Goal: Information Seeking & Learning: Learn about a topic

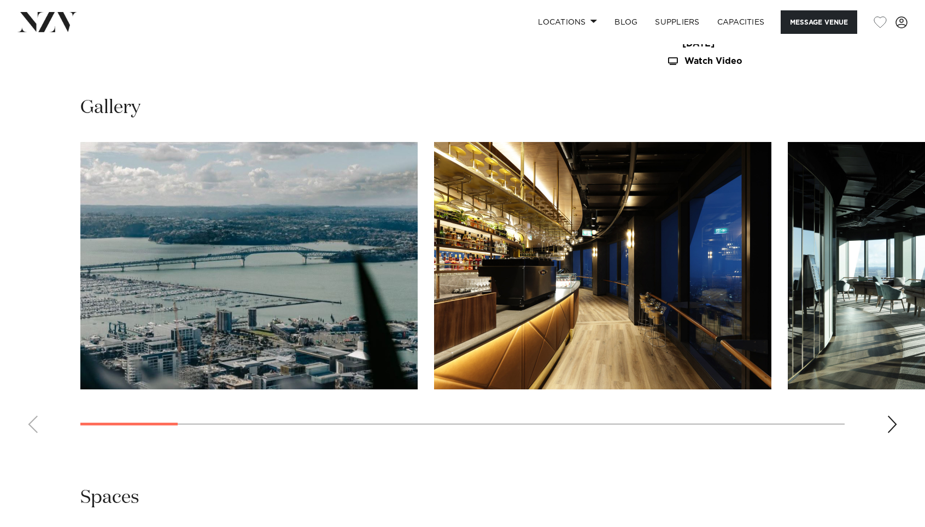
scroll to position [1103, 0]
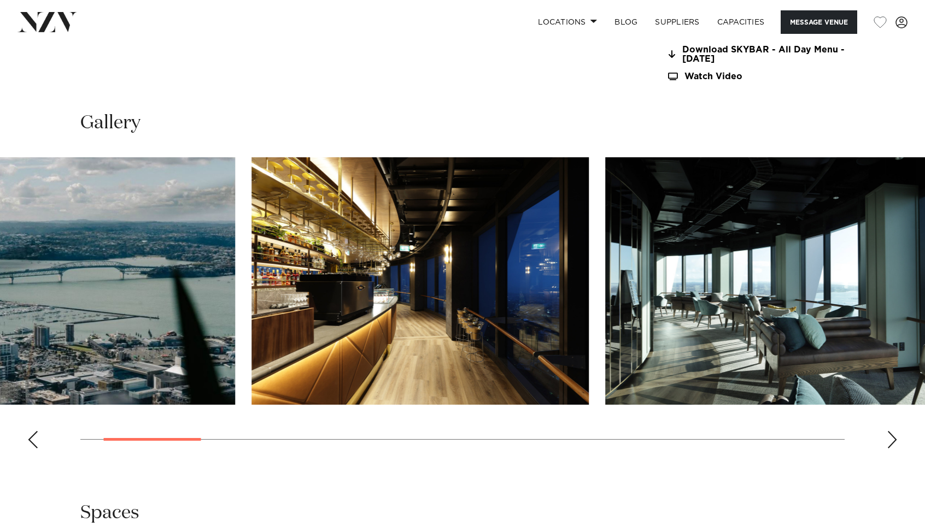
click at [165, 279] on img "1 / 17" at bounding box center [66, 281] width 337 height 248
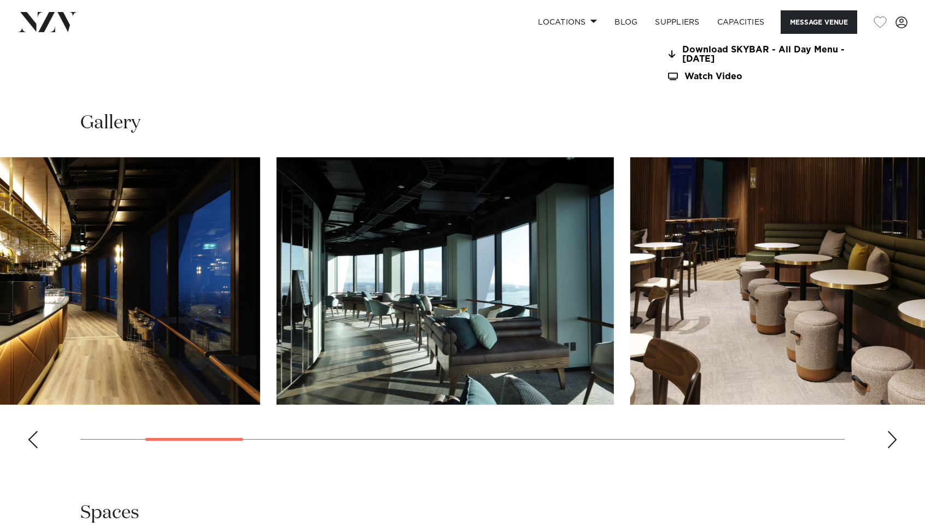
click at [112, 261] on img "2 / 17" at bounding box center [91, 281] width 337 height 248
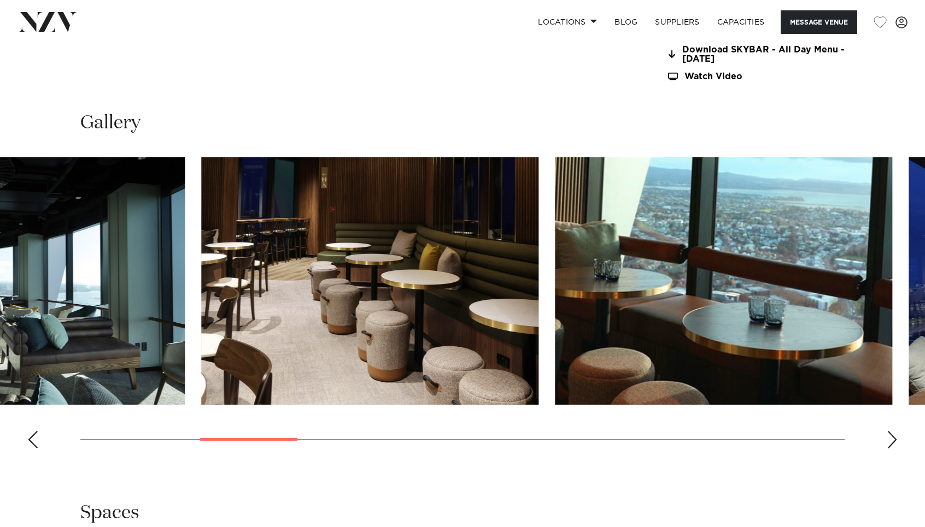
click at [153, 241] on img "3 / 17" at bounding box center [15, 281] width 337 height 248
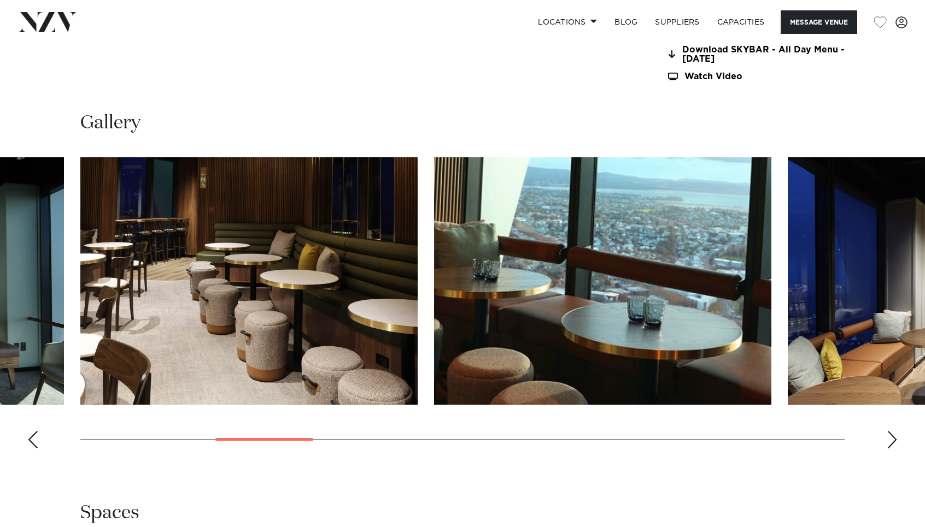
click at [75, 220] on swiper-container at bounding box center [462, 307] width 925 height 300
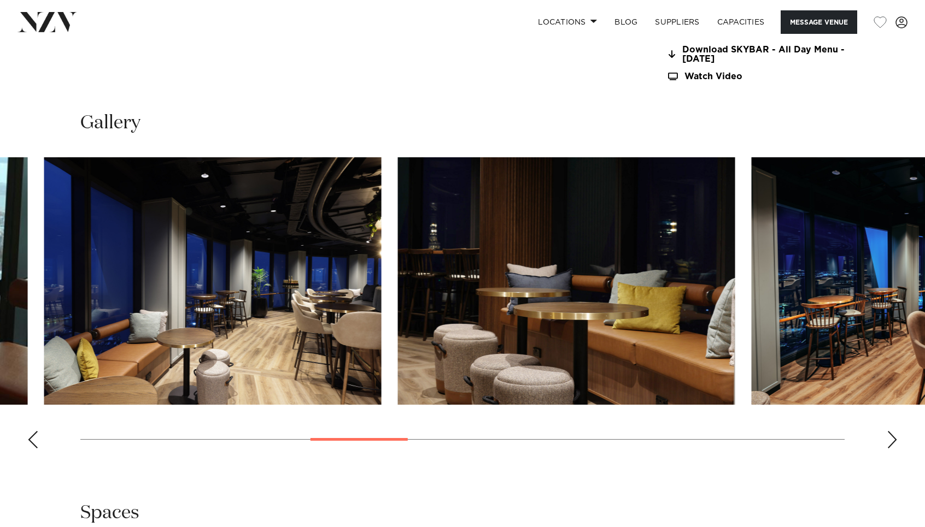
click at [119, 229] on img "6 / 17" at bounding box center [212, 281] width 337 height 248
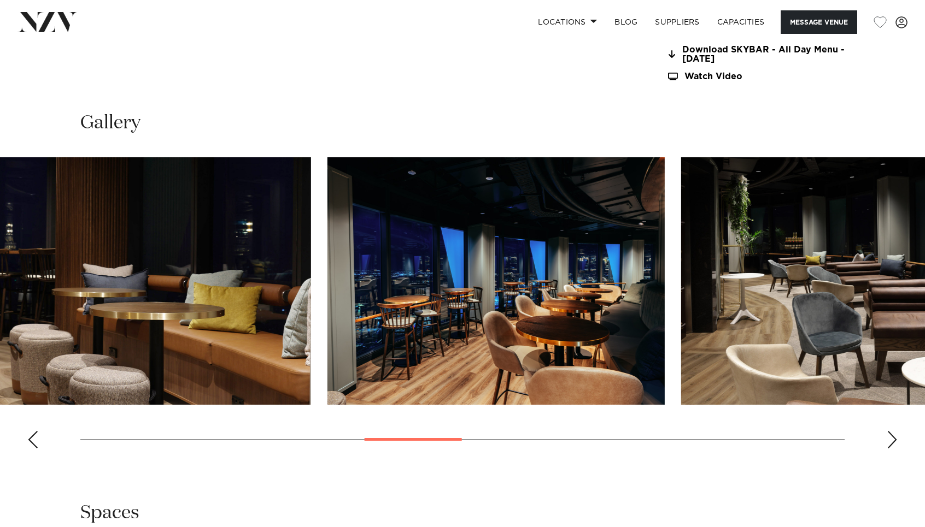
click at [20, 173] on swiper-container at bounding box center [462, 307] width 925 height 300
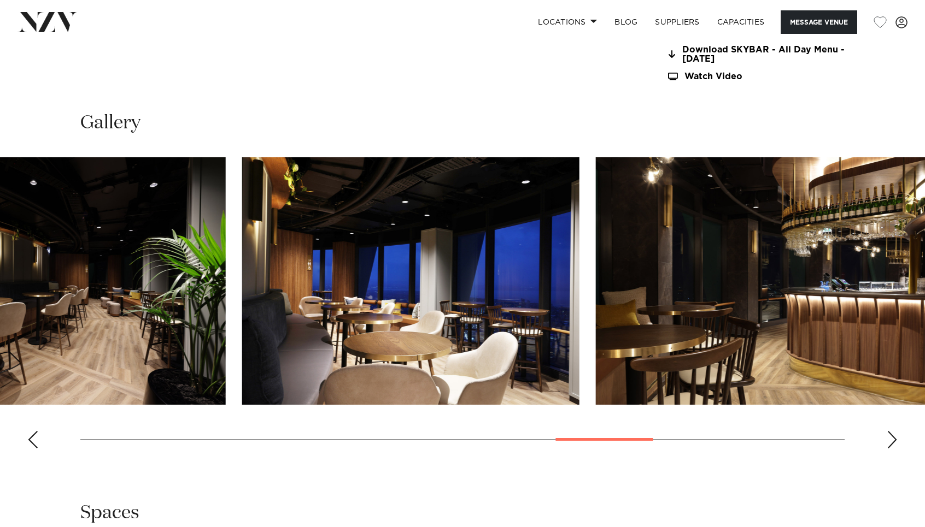
click at [242, 171] on img "12 / 17" at bounding box center [410, 281] width 337 height 248
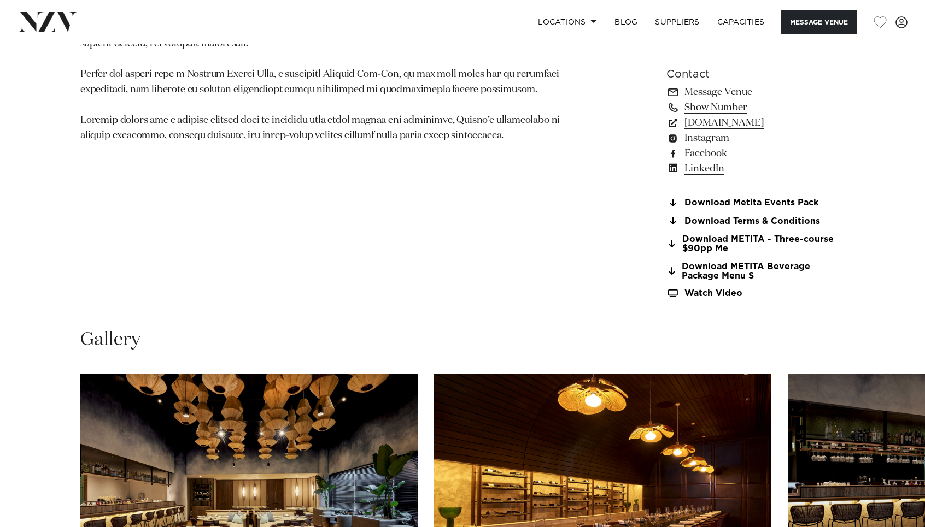
scroll to position [1043, 0]
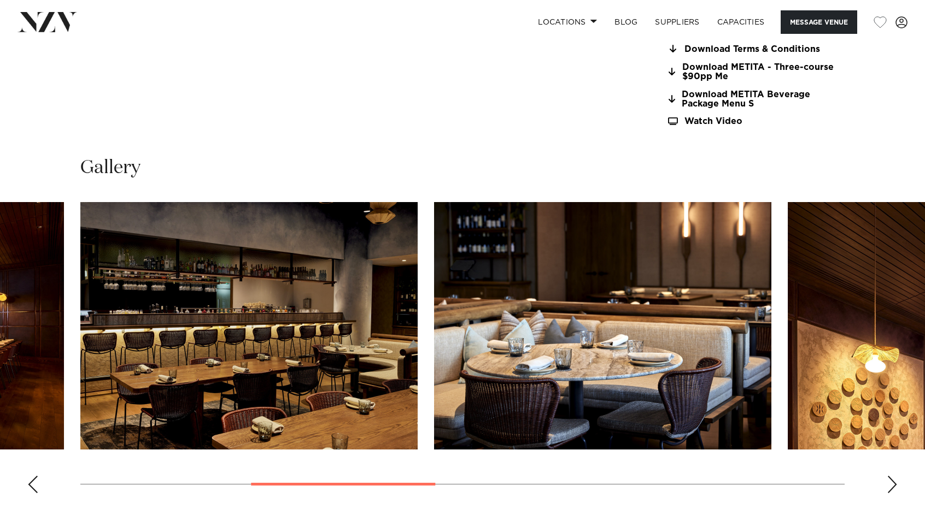
click at [63, 171] on div "Gallery" at bounding box center [462, 329] width 907 height 347
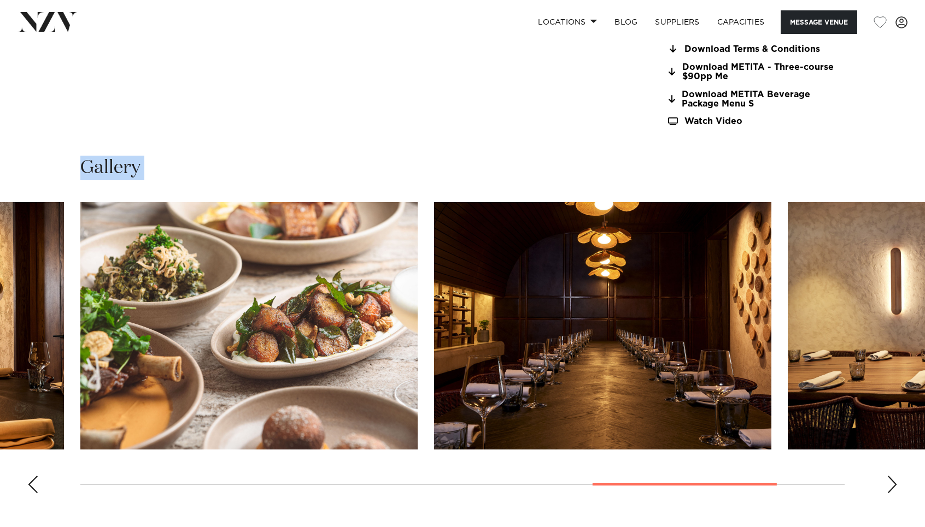
drag, startPoint x: 44, startPoint y: 159, endPoint x: -8, endPoint y: 138, distance: 55.9
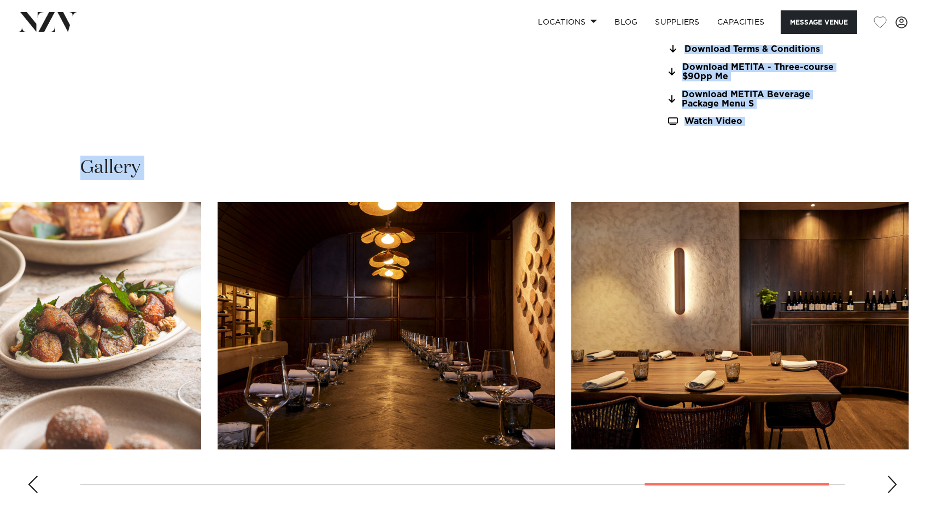
click at [12, 198] on div "Gallery" at bounding box center [462, 329] width 907 height 347
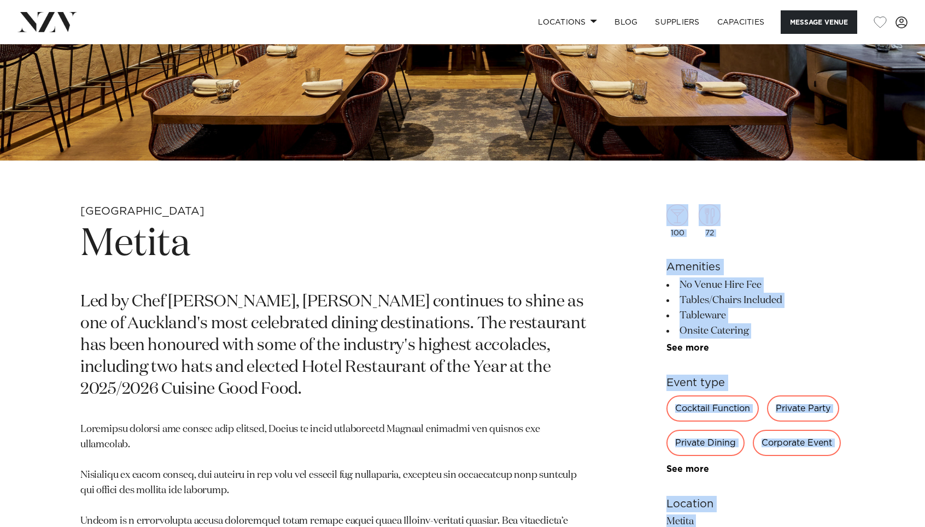
scroll to position [316, 0]
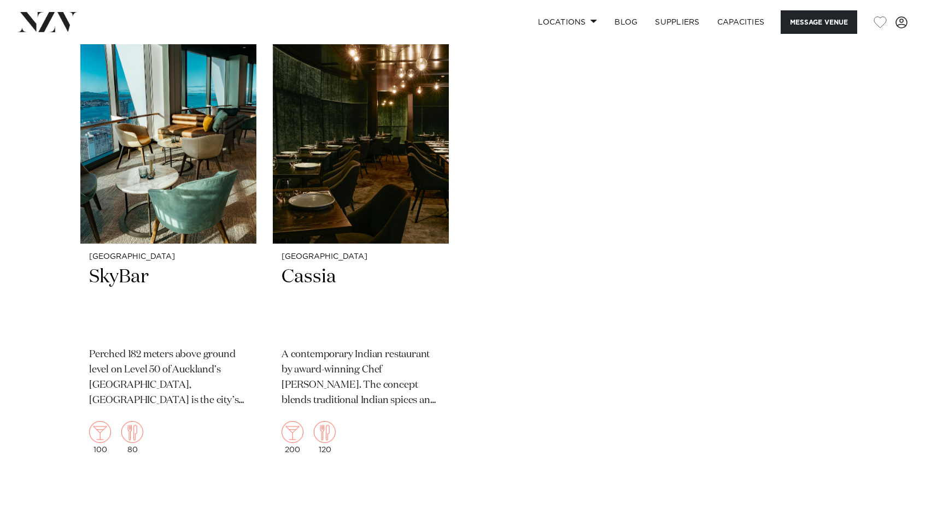
scroll to position [2047, 0]
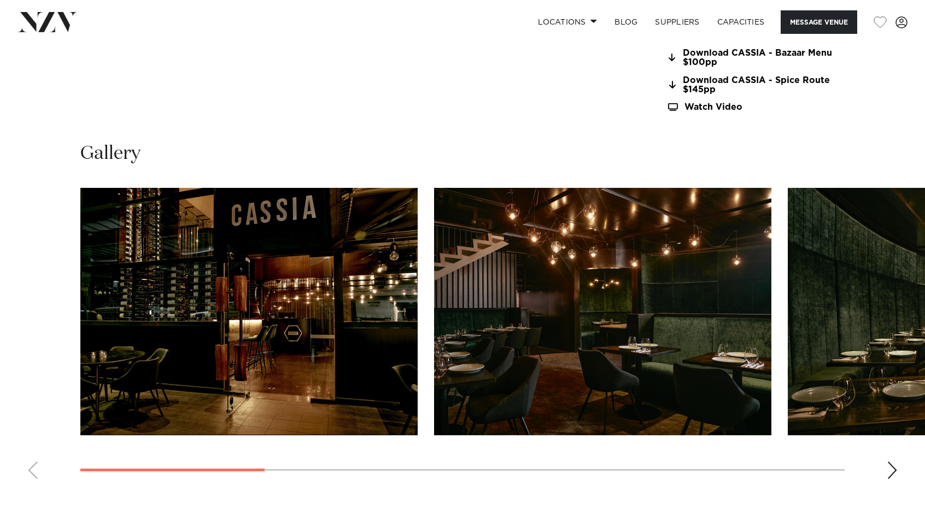
scroll to position [1109, 0]
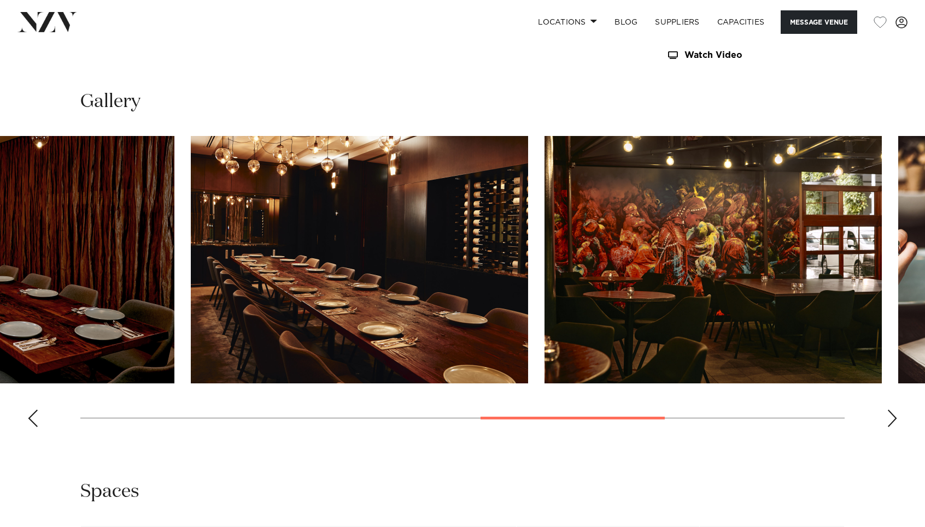
click at [59, 151] on img "5 / 9" at bounding box center [5, 260] width 337 height 248
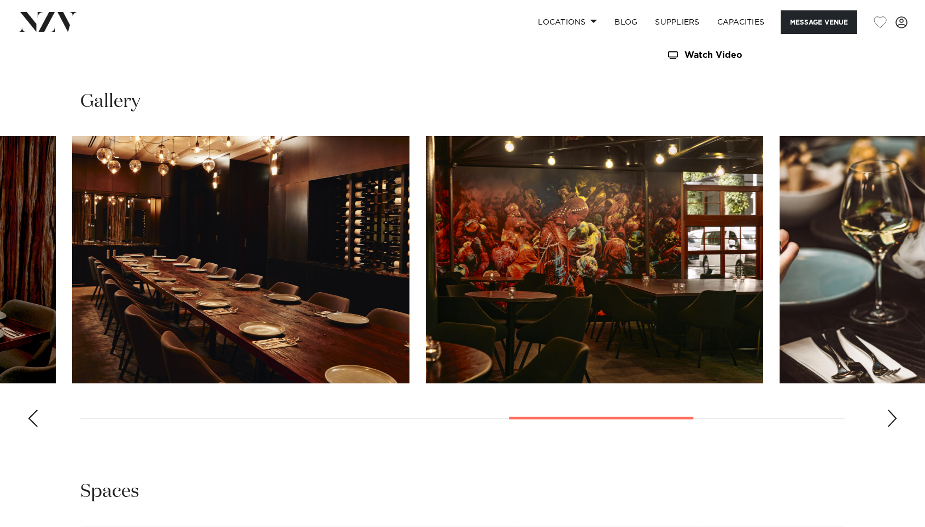
click at [140, 162] on img "6 / 9" at bounding box center [240, 260] width 337 height 248
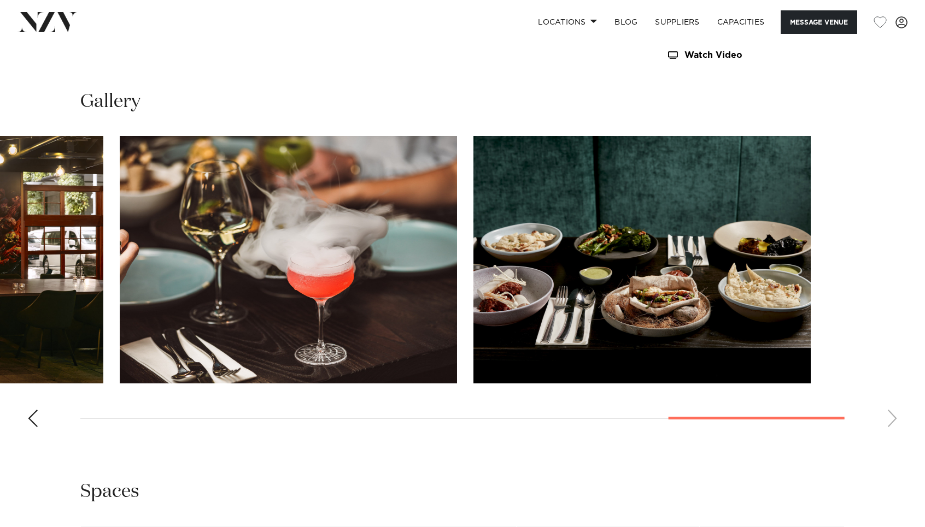
click at [120, 164] on img "8 / 9" at bounding box center [288, 260] width 337 height 248
